Goal: Check status: Check status

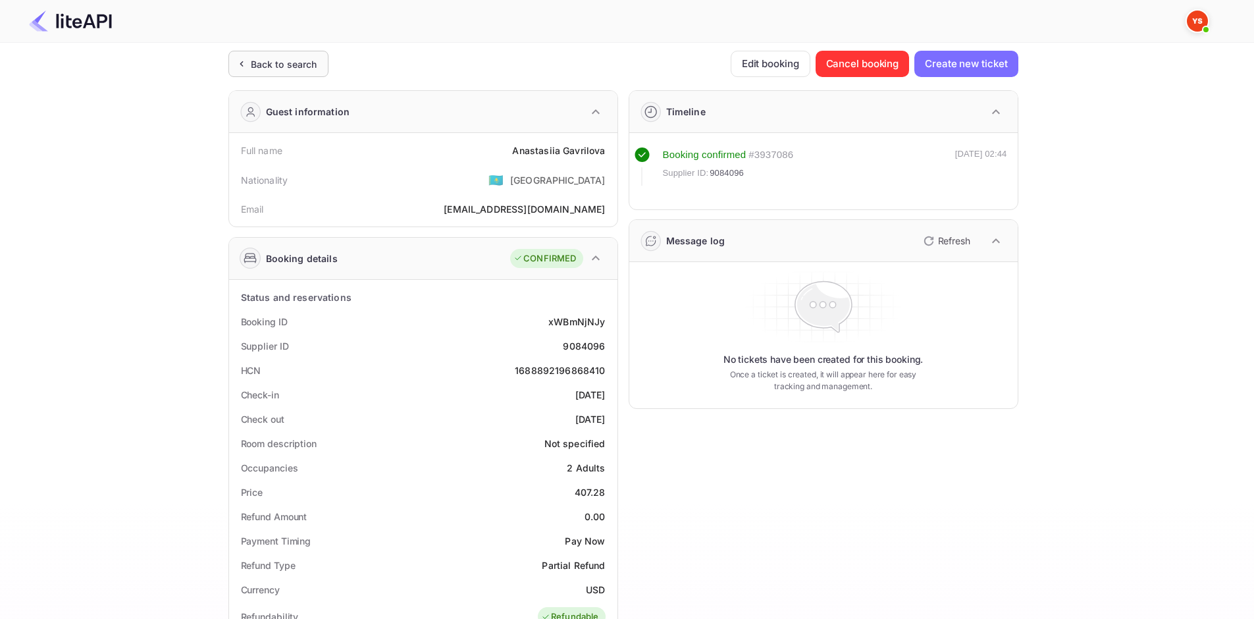
click at [295, 59] on div "Back to search" at bounding box center [284, 64] width 66 height 14
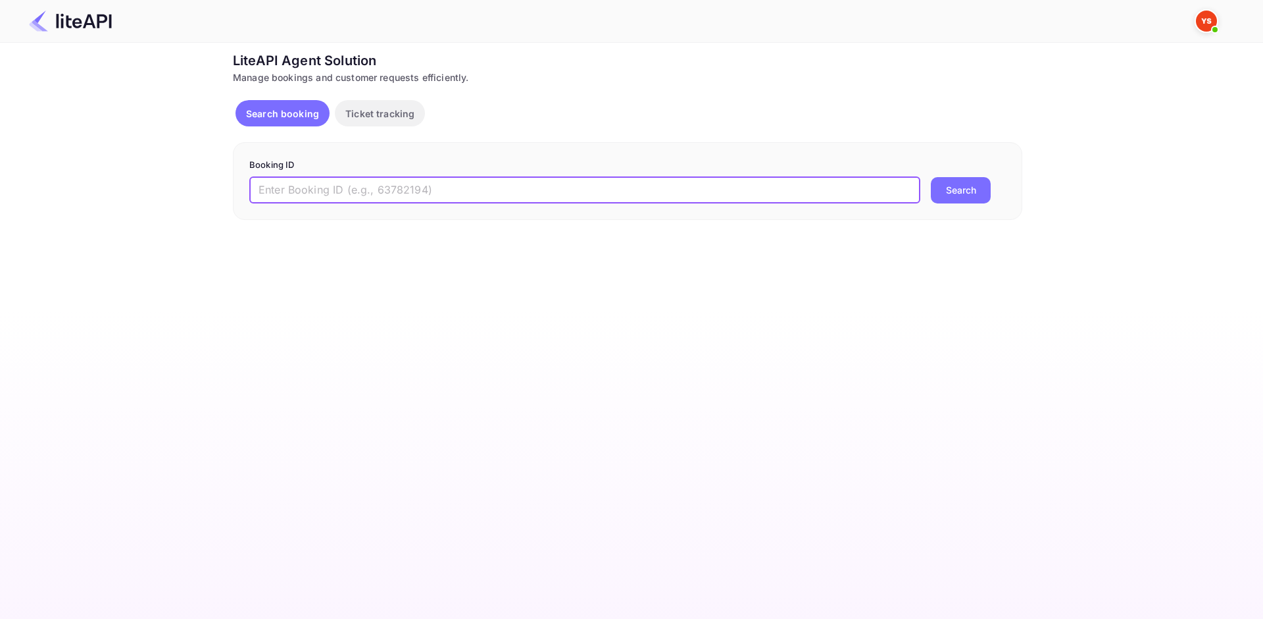
click at [347, 181] on input "text" at bounding box center [584, 190] width 671 height 26
paste input "8750197"
type input "8750197"
click at [959, 190] on button "Search" at bounding box center [961, 190] width 60 height 26
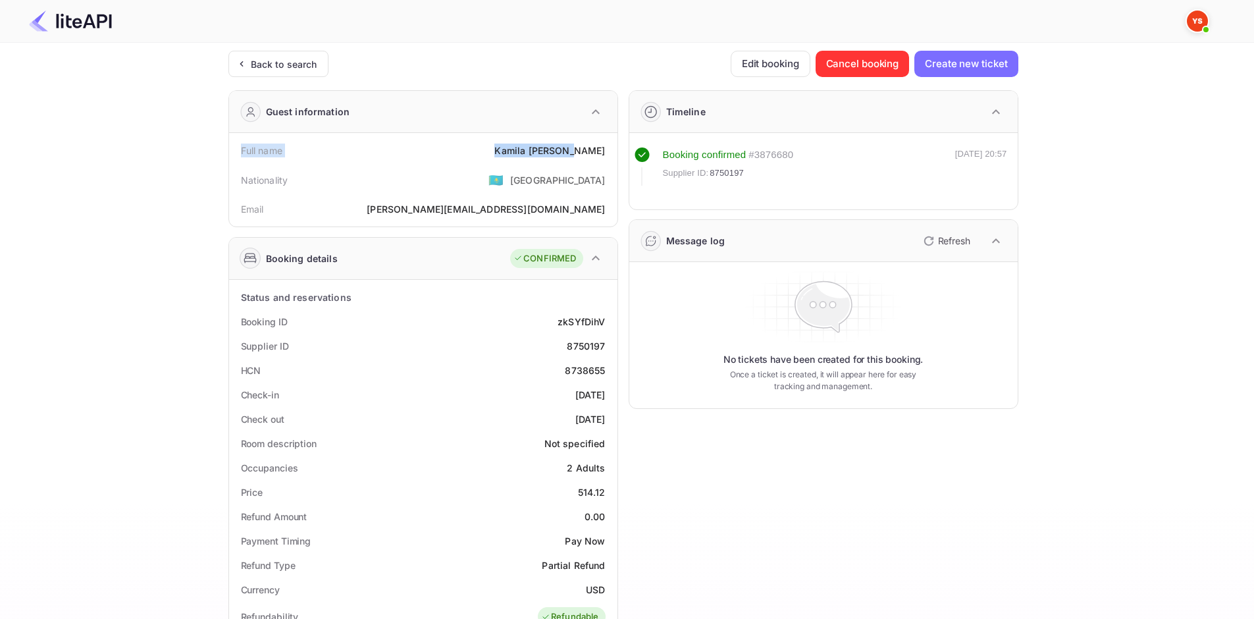
drag, startPoint x: 238, startPoint y: 149, endPoint x: 610, endPoint y: 150, distance: 371.8
click at [610, 150] on div "Full name [PERSON_NAME]" at bounding box center [423, 150] width 378 height 24
copy div "Full name [PERSON_NAME]"
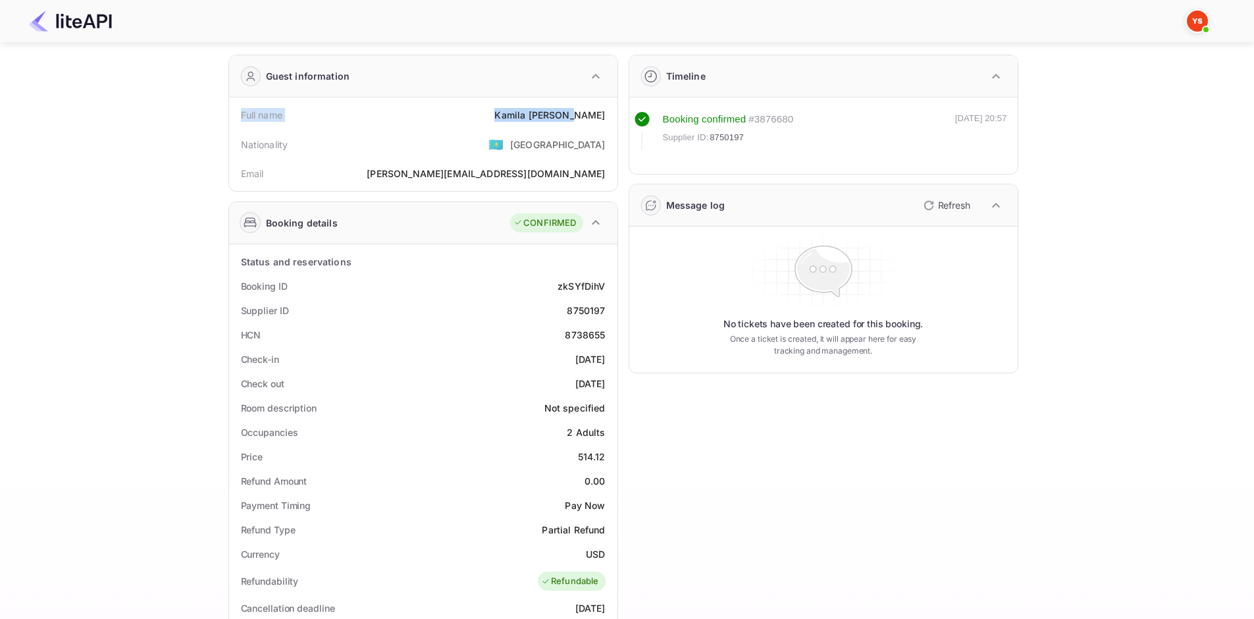
scroll to position [66, 0]
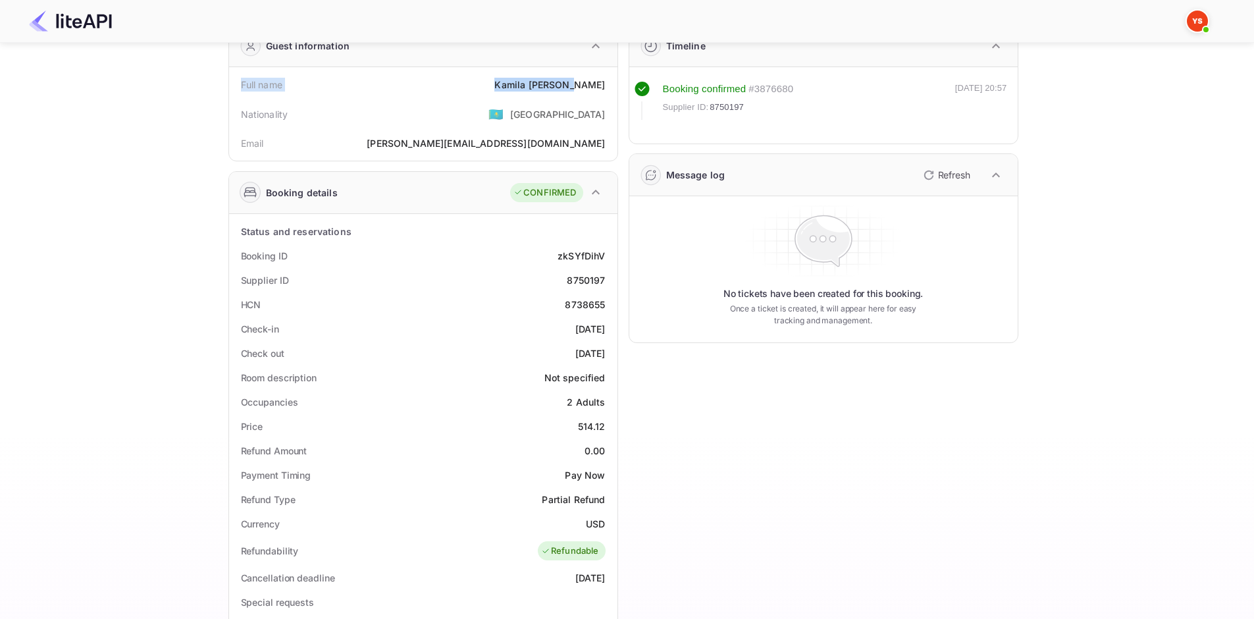
drag, startPoint x: 238, startPoint y: 253, endPoint x: 609, endPoint y: 357, distance: 385.4
click at [609, 357] on div "Status and reservations Booking ID zkSYfDihV Supplier ID 8750197 HCN 8738655 Ch…" at bounding box center [423, 576] width 378 height 715
copy div "Booking ID zkSYfDihV Supplier ID 8750197 HCN 8738655 Check-in [DATE] Check out …"
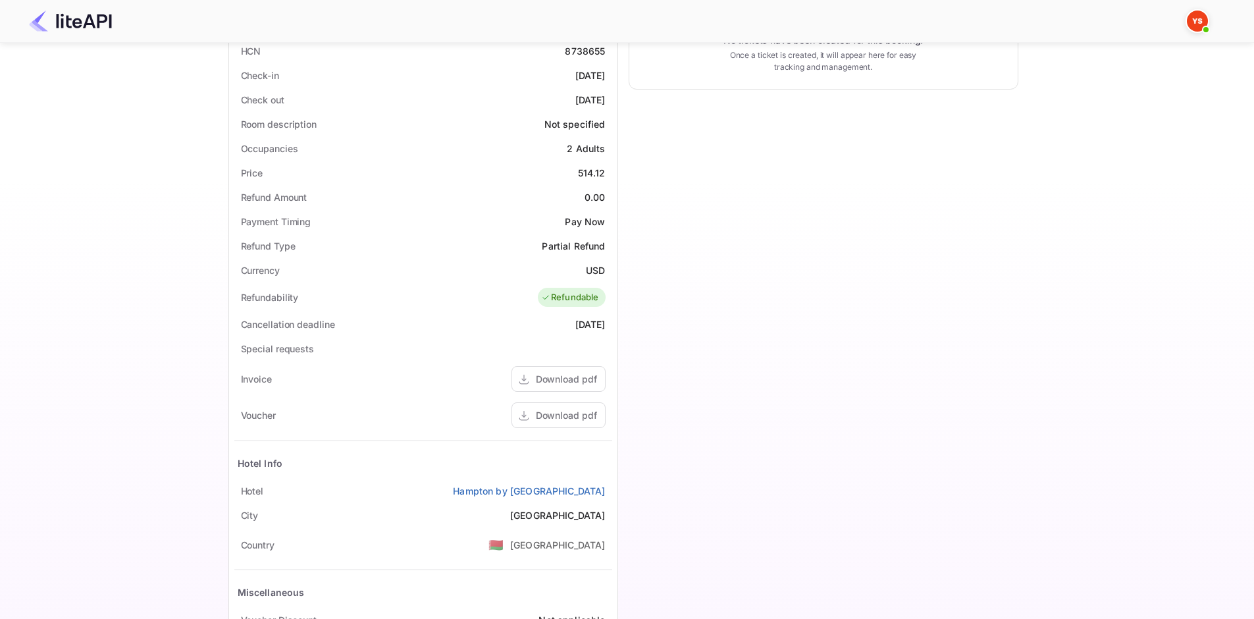
scroll to position [395, 0]
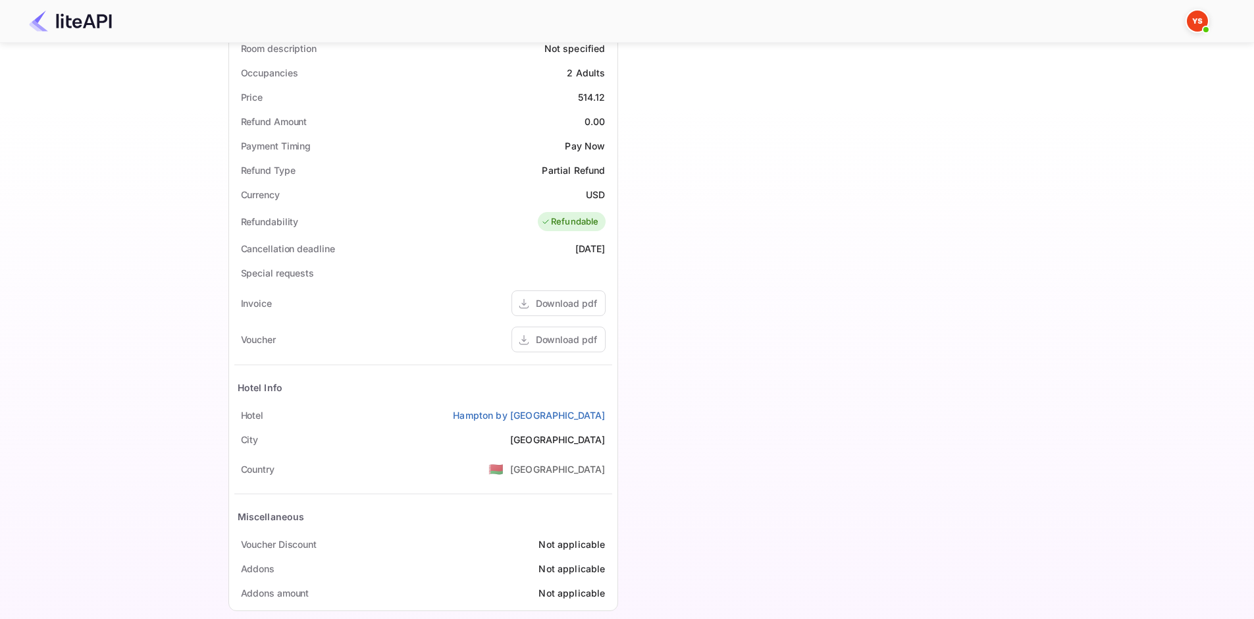
drag, startPoint x: 238, startPoint y: 409, endPoint x: 605, endPoint y: 415, distance: 367.9
click at [605, 415] on div "[GEOGRAPHIC_DATA] by [GEOGRAPHIC_DATA]" at bounding box center [423, 415] width 378 height 24
copy div "[GEOGRAPHIC_DATA] by [GEOGRAPHIC_DATA]"
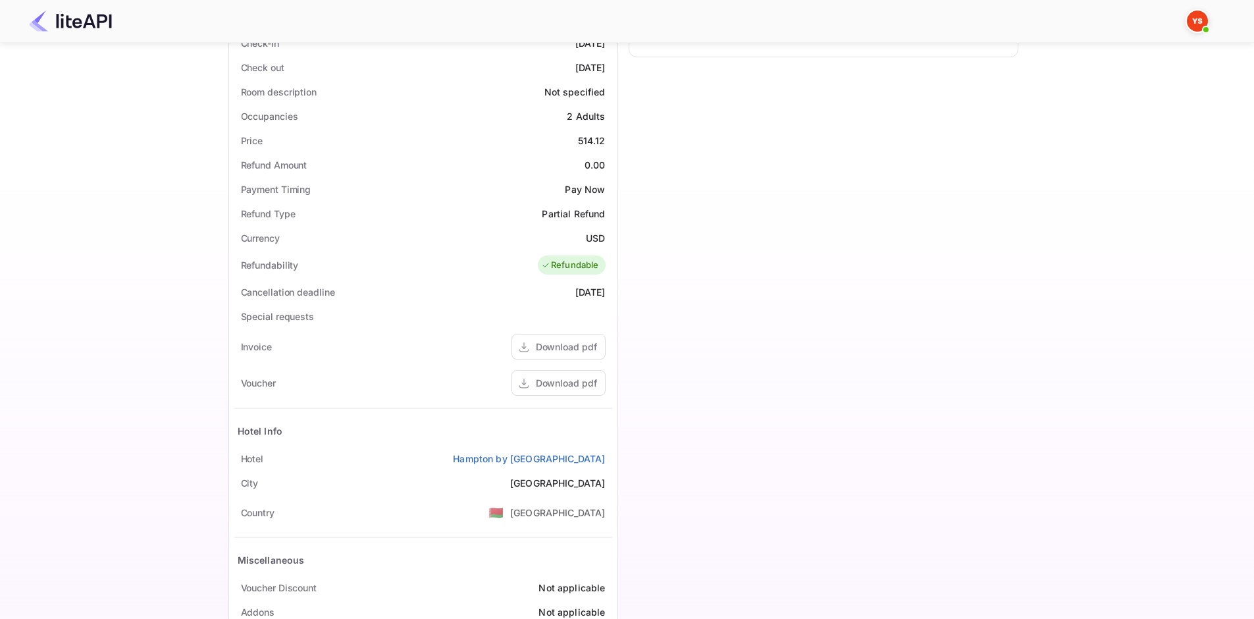
scroll to position [0, 0]
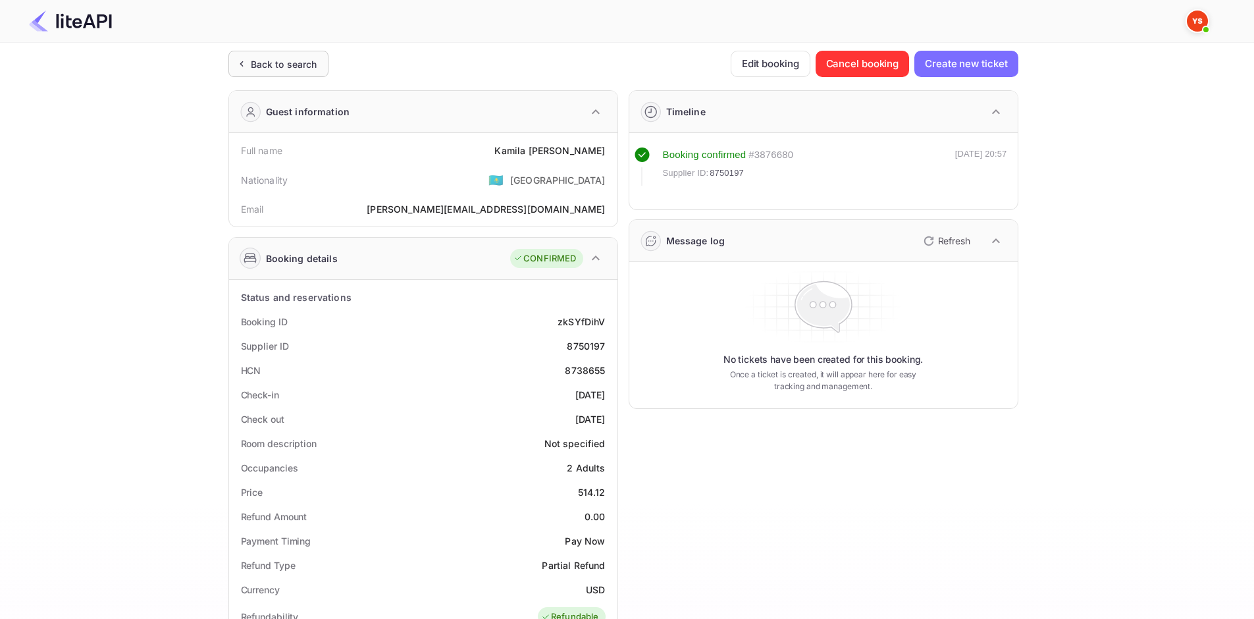
click at [287, 67] on div "Back to search" at bounding box center [284, 64] width 66 height 14
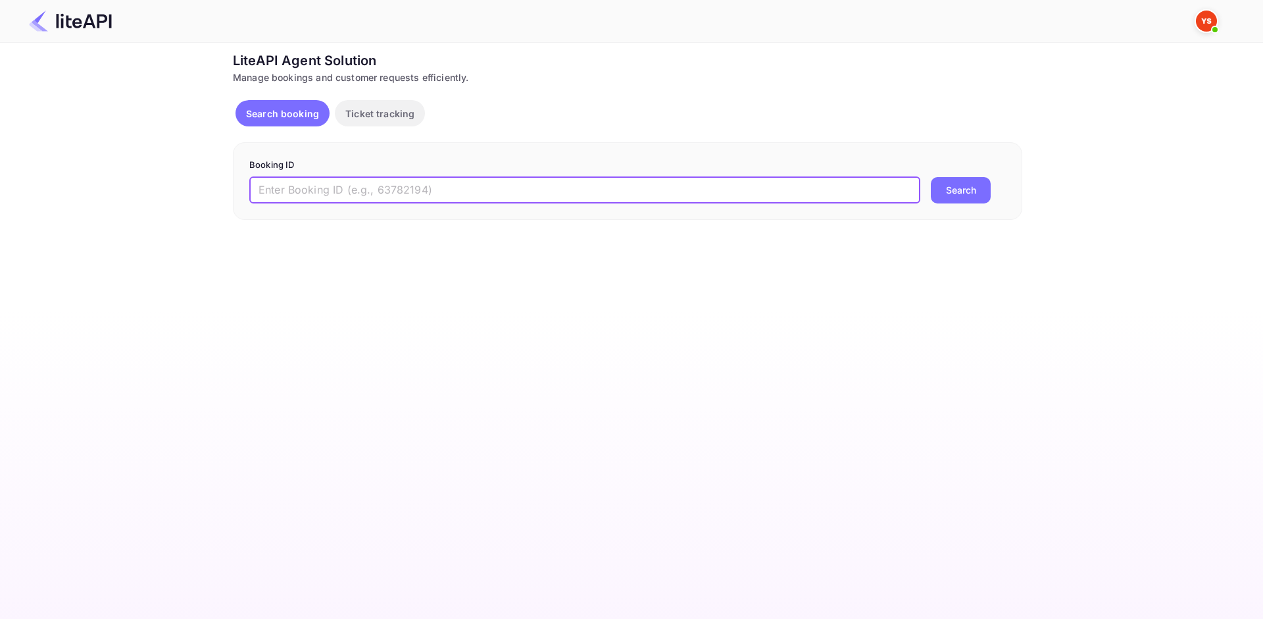
click at [413, 188] on input "text" at bounding box center [584, 190] width 671 height 26
paste input "8469216"
type input "8469216"
click at [992, 187] on div "8469216 ​ Search" at bounding box center [627, 190] width 757 height 26
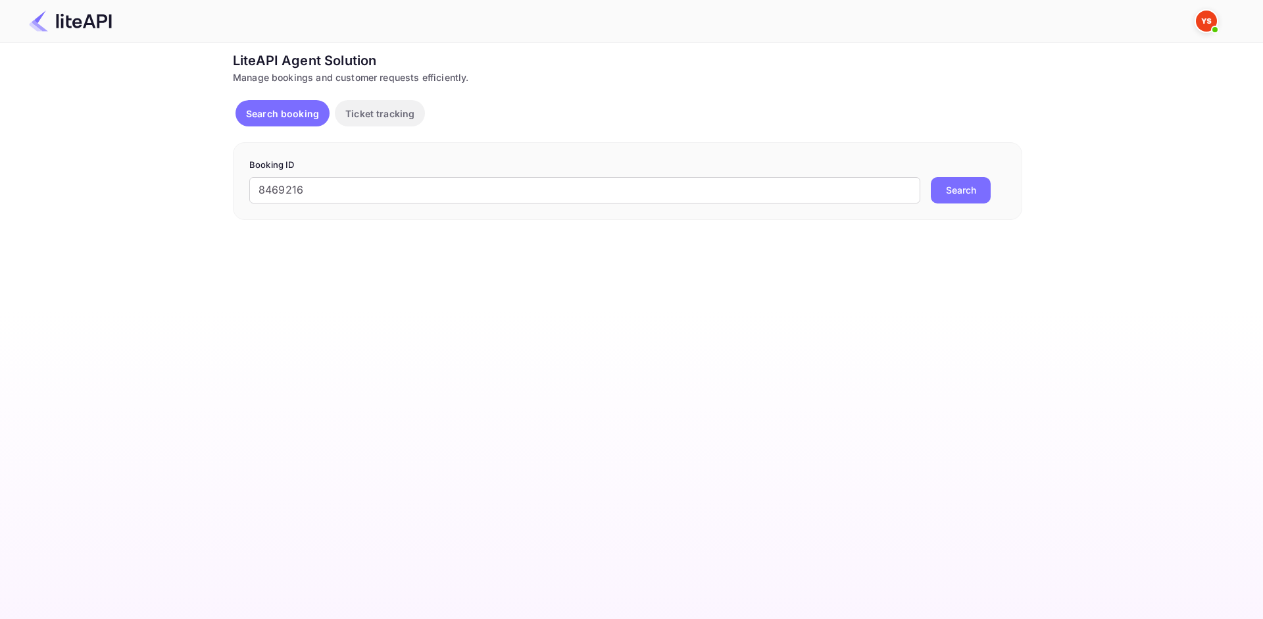
click at [988, 216] on div "Booking ID 8469216 ​ Search" at bounding box center [628, 181] width 790 height 78
click at [973, 194] on button "Search" at bounding box center [961, 190] width 60 height 26
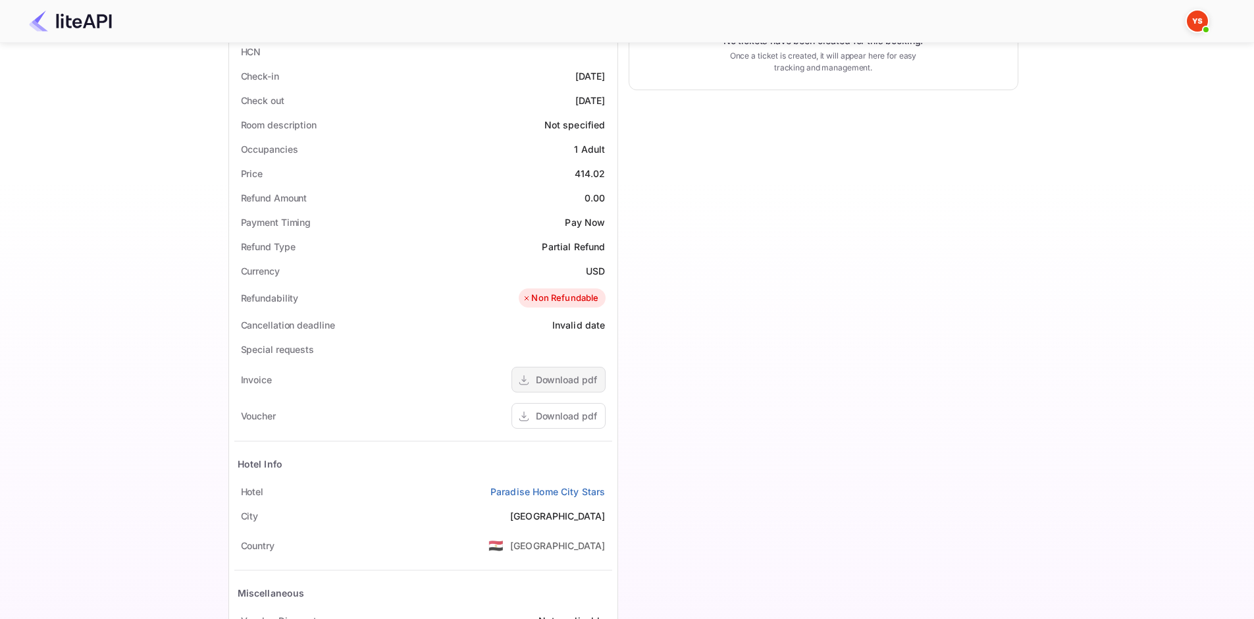
scroll to position [412, 0]
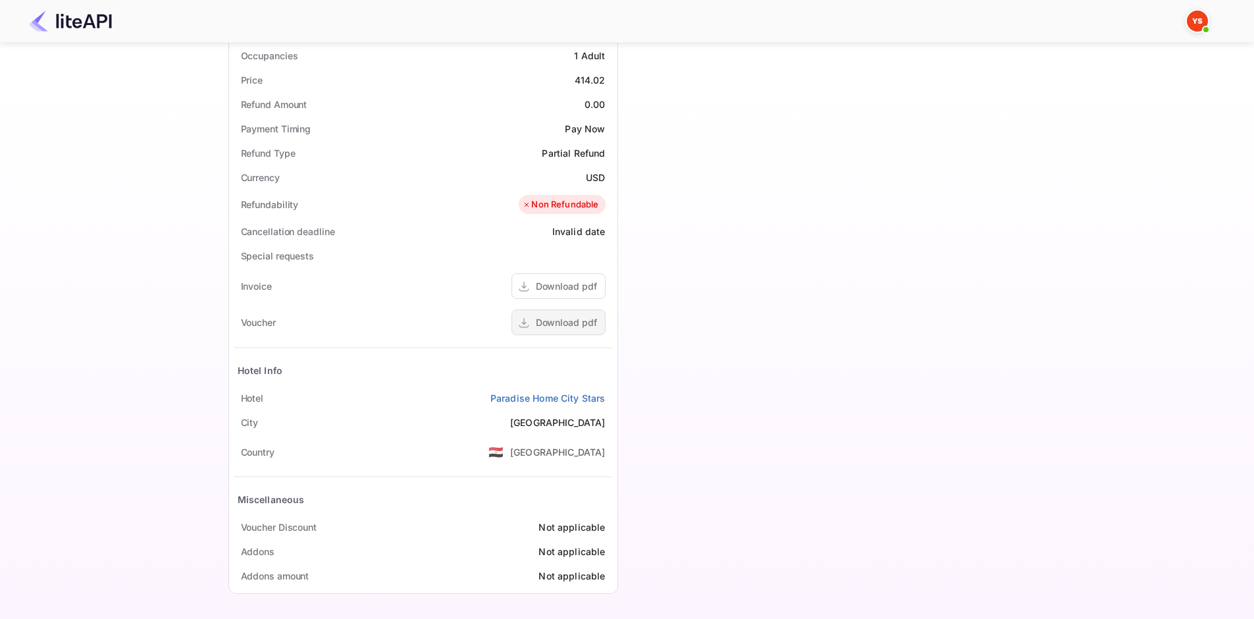
click at [573, 325] on div "Download pdf" at bounding box center [566, 322] width 61 height 14
